Goal: Task Accomplishment & Management: Complete application form

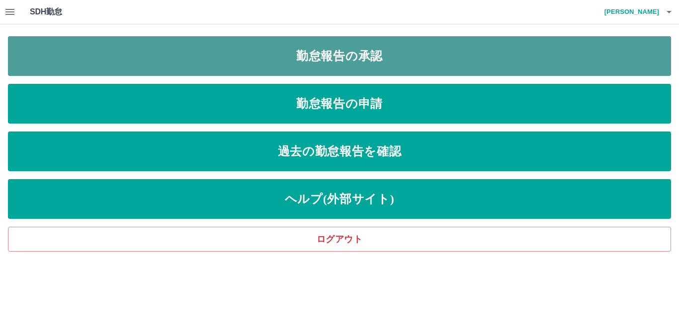
click at [259, 68] on link "勤怠報告の承認" at bounding box center [339, 56] width 663 height 40
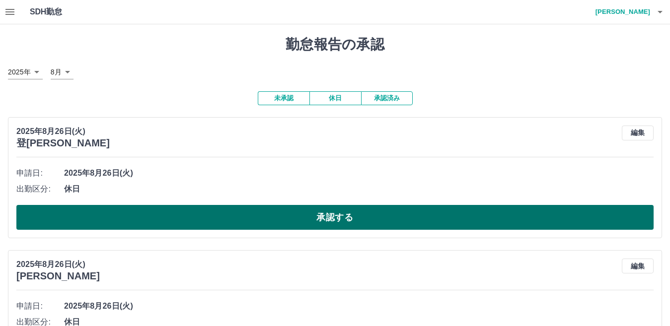
click at [237, 225] on button "承認する" at bounding box center [335, 217] width 638 height 25
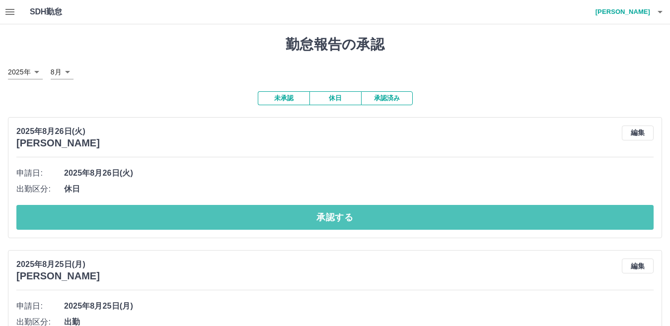
click at [236, 226] on button "承認する" at bounding box center [335, 217] width 638 height 25
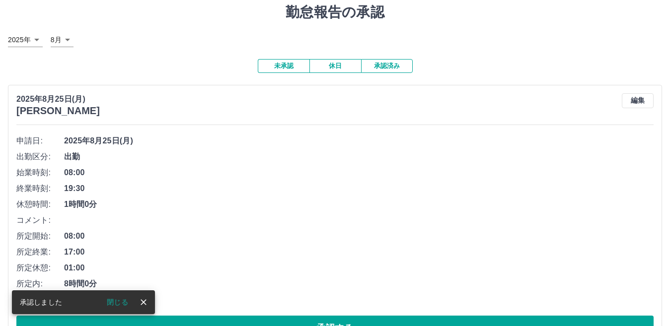
scroll to position [99, 0]
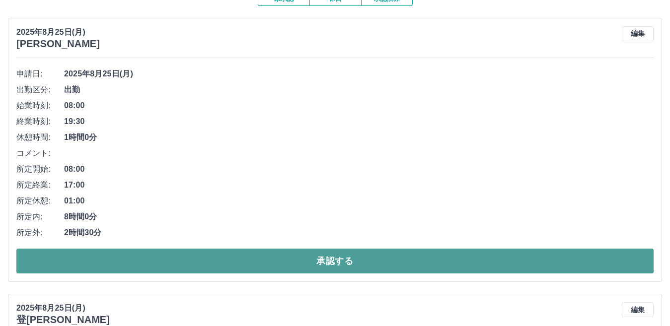
click at [184, 267] on button "承認する" at bounding box center [335, 261] width 638 height 25
click at [239, 267] on button "承認する" at bounding box center [335, 261] width 638 height 25
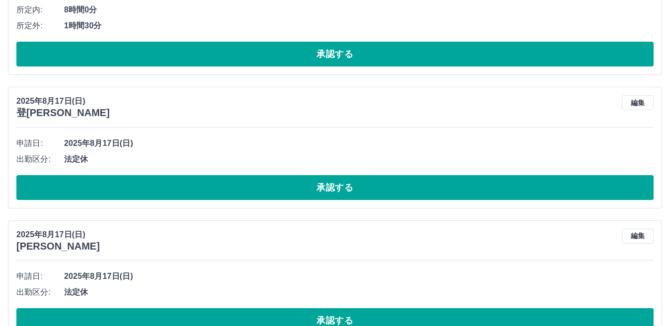
scroll to position [447, 0]
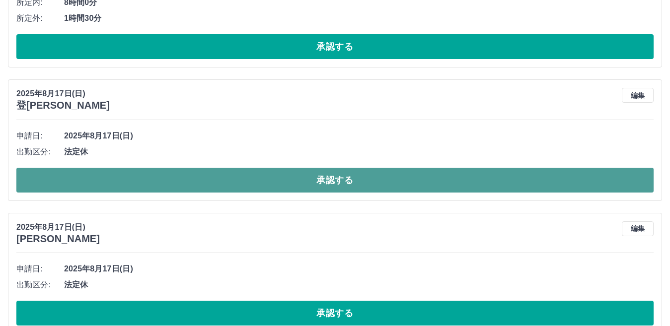
click at [268, 188] on button "承認する" at bounding box center [335, 180] width 638 height 25
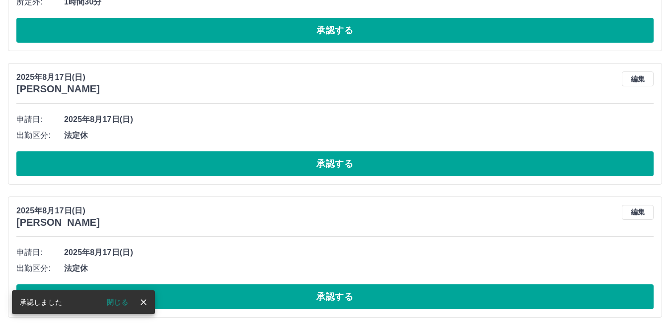
scroll to position [468, 0]
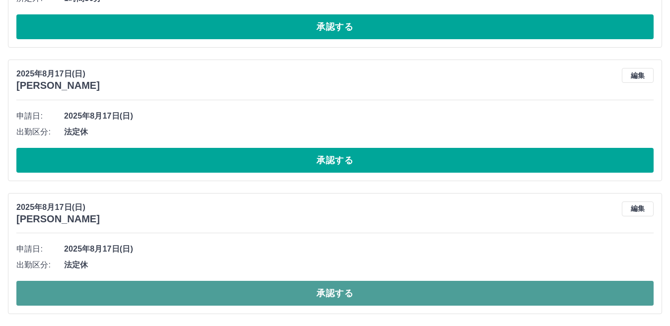
click at [281, 297] on button "承認する" at bounding box center [335, 293] width 638 height 25
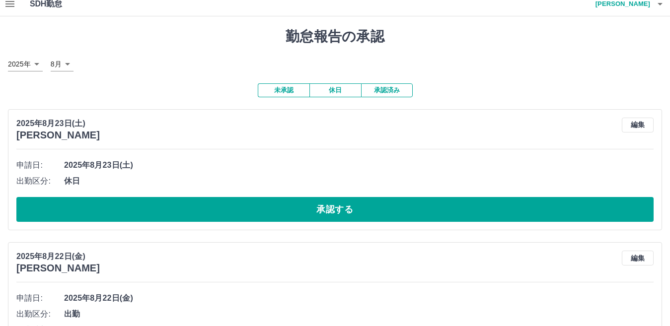
scroll to position [0, 0]
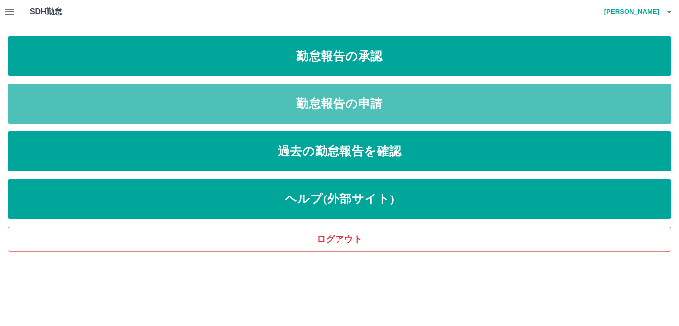
click at [285, 108] on link "勤怠報告の申請" at bounding box center [339, 104] width 663 height 40
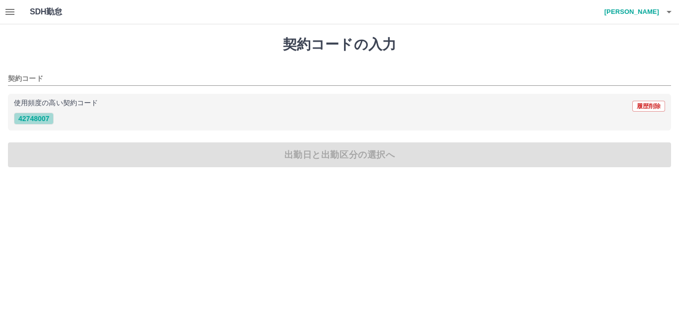
click at [34, 120] on button "42748007" at bounding box center [34, 119] width 40 height 12
type input "********"
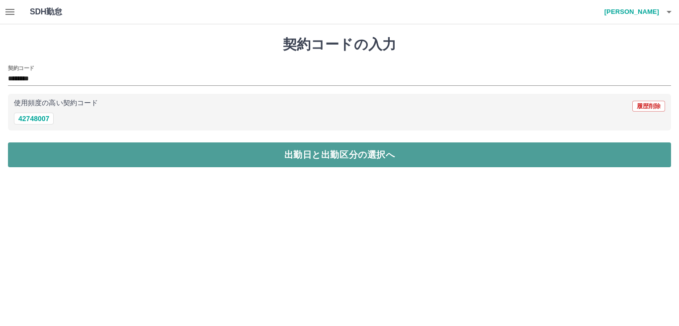
click at [356, 162] on button "出勤日と出勤区分の選択へ" at bounding box center [339, 155] width 663 height 25
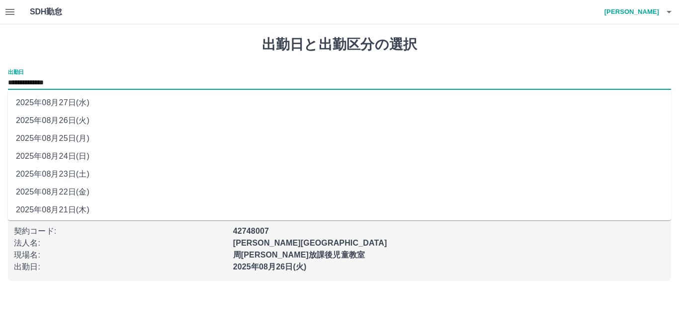
click at [56, 79] on input "**********" at bounding box center [339, 83] width 663 height 12
click at [63, 138] on li "2025年08月25日(月)" at bounding box center [339, 139] width 663 height 18
type input "**********"
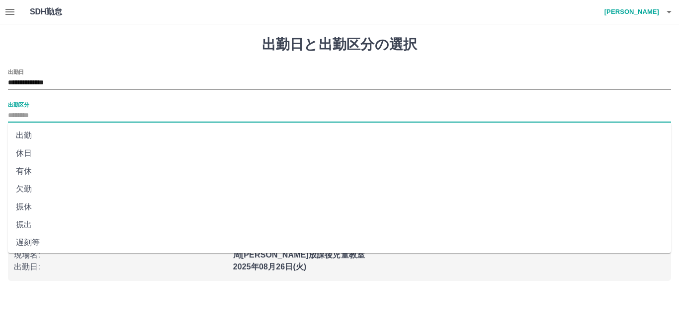
click at [30, 112] on input "出勤区分" at bounding box center [339, 116] width 663 height 12
click at [26, 152] on li "休日" at bounding box center [339, 154] width 663 height 18
type input "**"
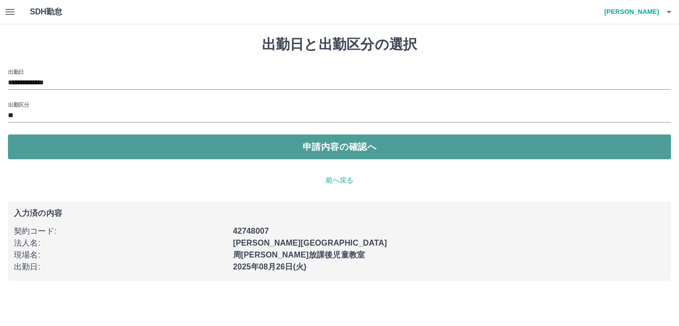
click at [311, 154] on button "申請内容の確認へ" at bounding box center [339, 147] width 663 height 25
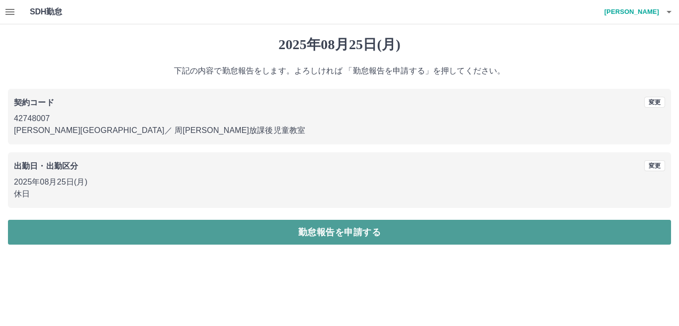
click at [279, 239] on button "勤怠報告を申請する" at bounding box center [339, 232] width 663 height 25
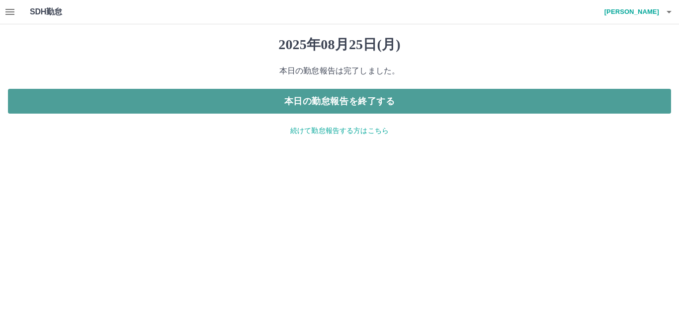
click at [338, 107] on button "本日の勤怠報告を終了する" at bounding box center [339, 101] width 663 height 25
